Goal: Navigation & Orientation: Find specific page/section

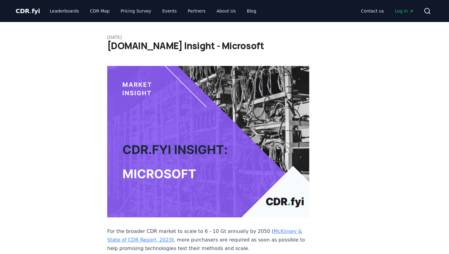
scroll to position [464, 0]
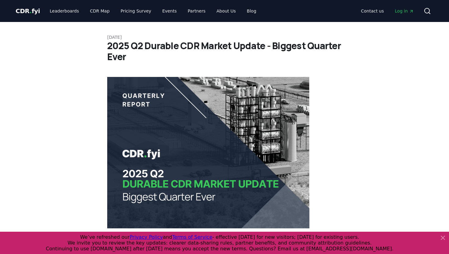
scroll to position [984, 0]
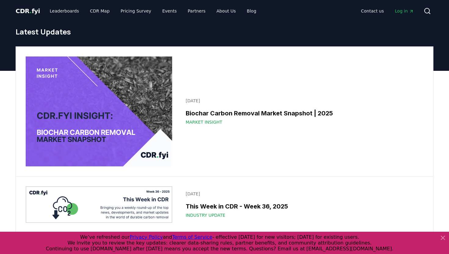
click at [27, 13] on span "CDR . fyi" at bounding box center [28, 10] width 24 height 7
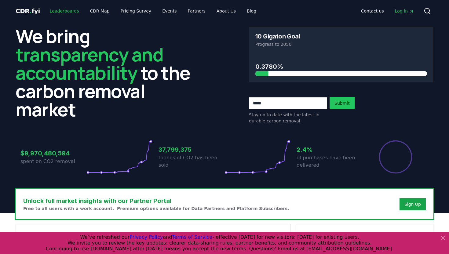
click at [66, 7] on link "Leaderboards" at bounding box center [64, 11] width 39 height 11
